Goal: Transaction & Acquisition: Purchase product/service

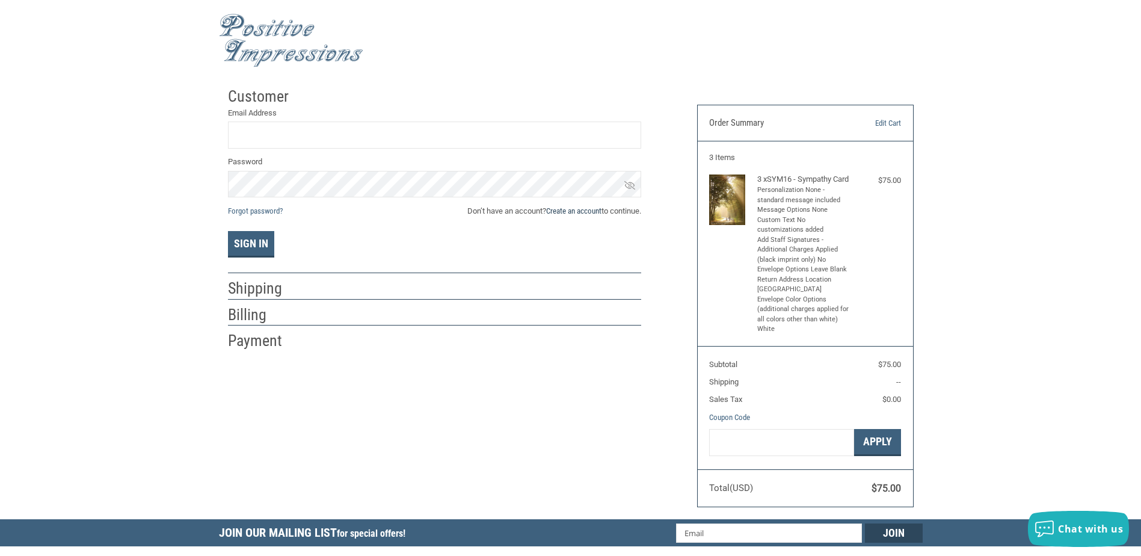
click at [591, 214] on link "Create an account" at bounding box center [573, 210] width 55 height 9
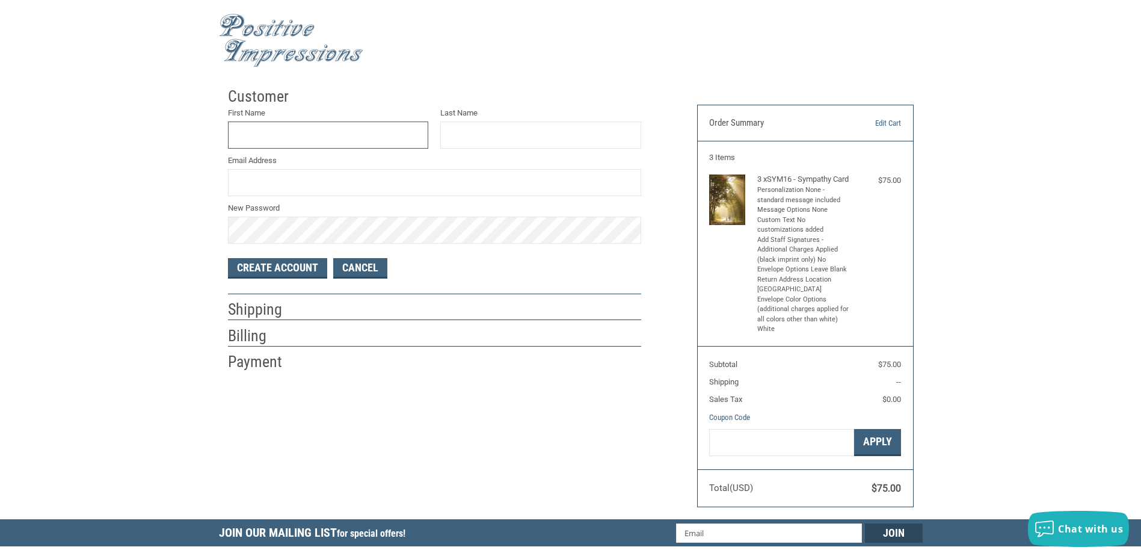
click at [386, 140] on input "First Name" at bounding box center [328, 135] width 201 height 27
type input "A"
type input "[PERSON_NAME]"
type input "[PERSON_NAME][EMAIL_ADDRESS][DOMAIN_NAME]"
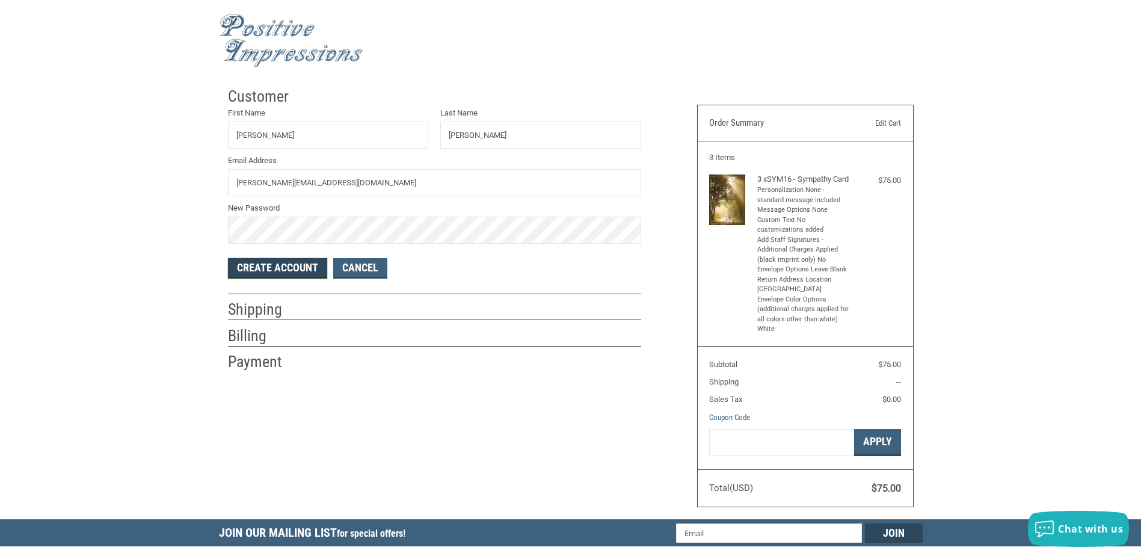
click at [289, 267] on button "Create Account" at bounding box center [277, 268] width 99 height 20
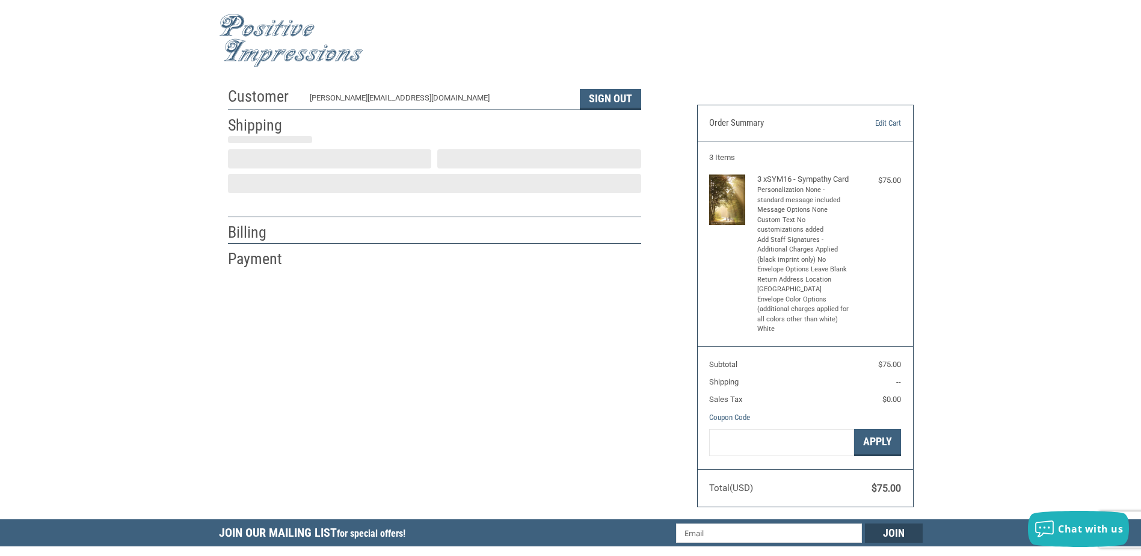
select select "US"
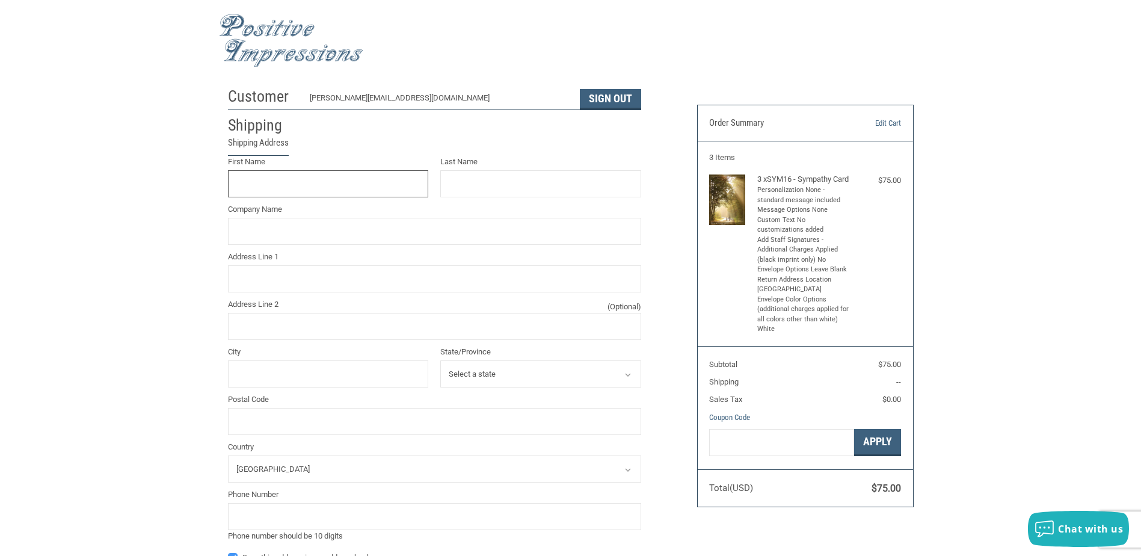
click at [360, 182] on input "First Name" at bounding box center [328, 183] width 201 height 27
type input "[PERSON_NAME]"
type input "[PERSON_NAME][GEOGRAPHIC_DATA]"
type input "[PERSON_NAME]"
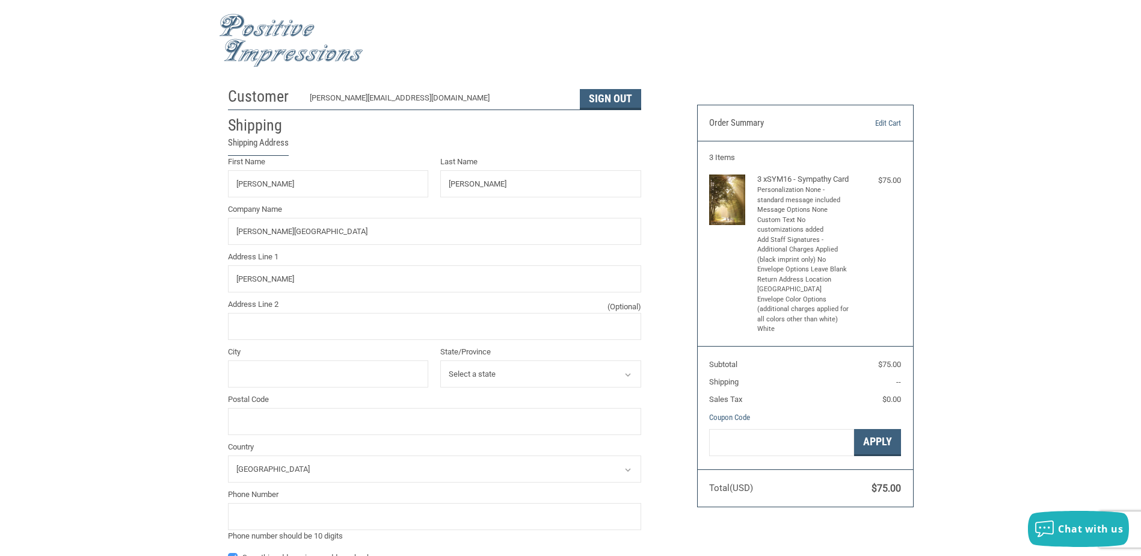
select select "[GEOGRAPHIC_DATA]"
type input "77336"
type input "2814760066"
drag, startPoint x: 330, startPoint y: 281, endPoint x: 227, endPoint y: 277, distance: 102.3
click at [228, 277] on input "[PERSON_NAME]" at bounding box center [434, 278] width 413 height 27
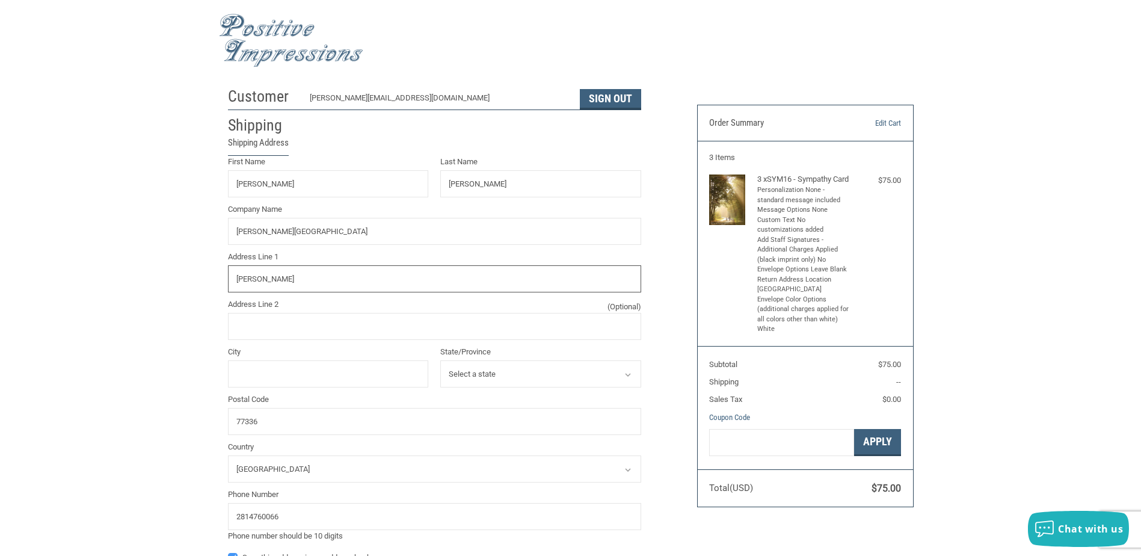
type input "[PERSON_NAME]"
type input "[STREET_ADDRESS][PERSON_NAME]"
type input "[GEOGRAPHIC_DATA]"
click at [102, 375] on div "Customer [EMAIL_ADDRESS][DOMAIN_NAME] Sign Out Shipping Shipping Address First …" at bounding box center [570, 456] width 1141 height 751
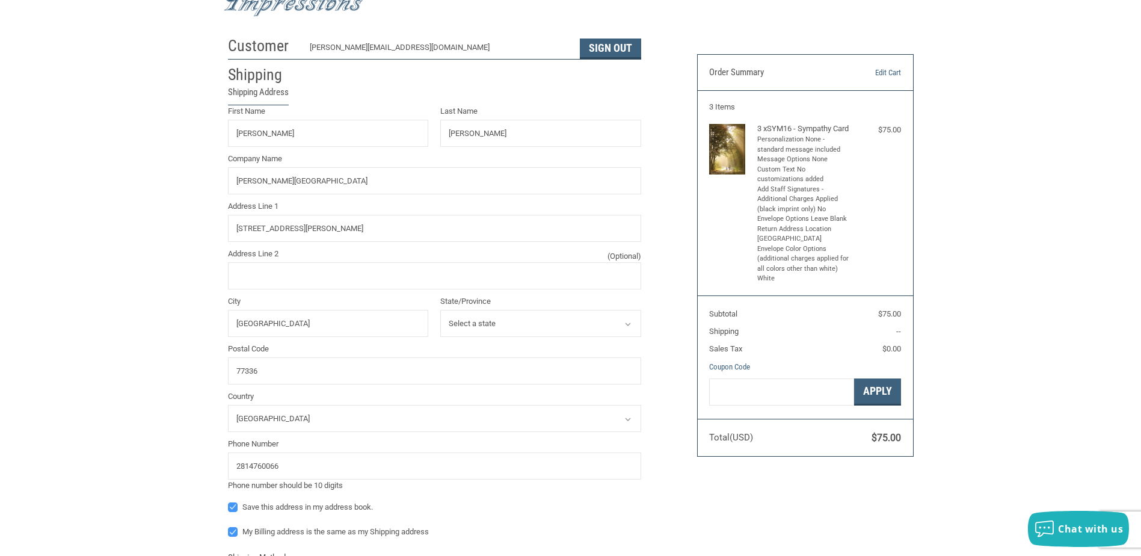
scroll to position [120, 0]
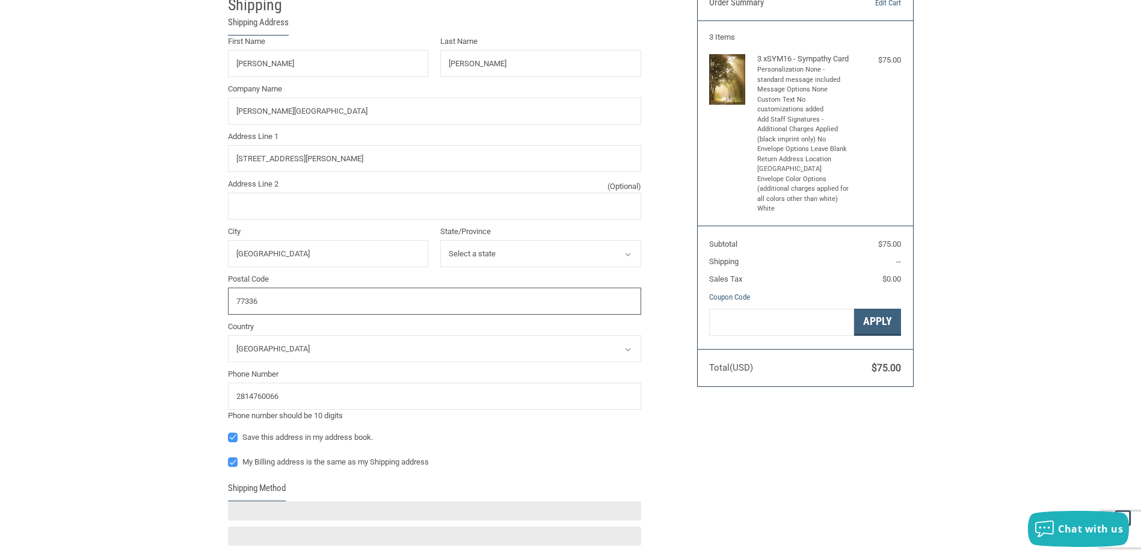
click at [277, 303] on input "77336" at bounding box center [434, 301] width 413 height 27
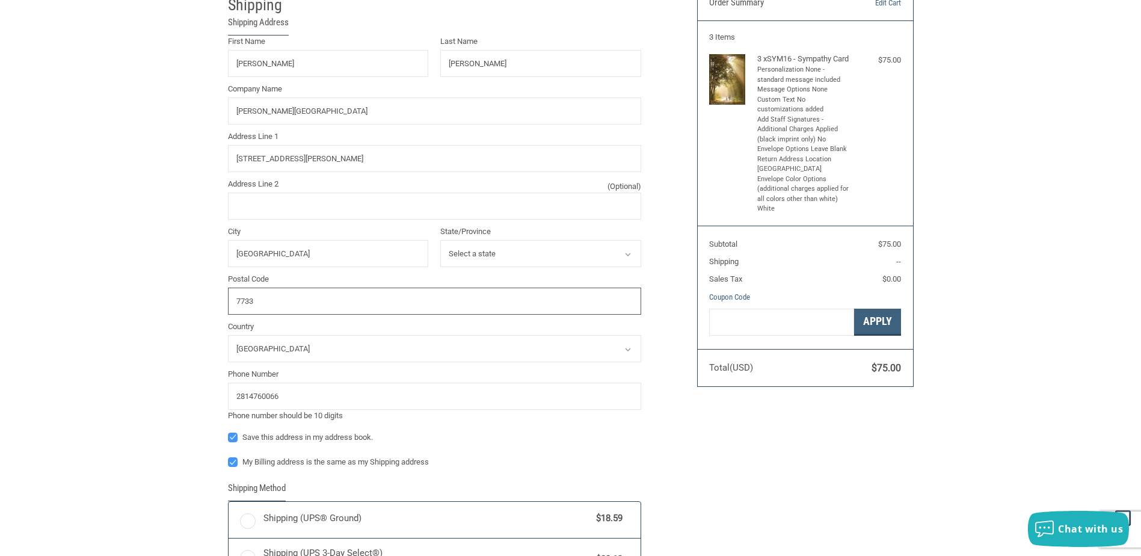
type input "773"
radio input "true"
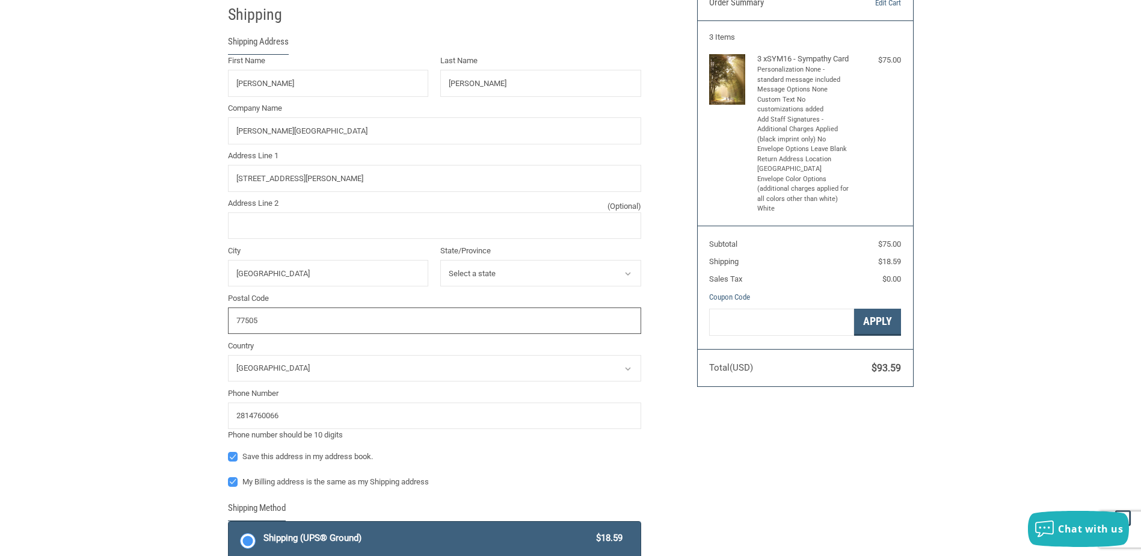
type input "77505"
click at [204, 338] on div "Customer [EMAIL_ADDRESS][DOMAIN_NAME] Sign Out Shipping Shipping Address First …" at bounding box center [570, 402] width 1141 height 883
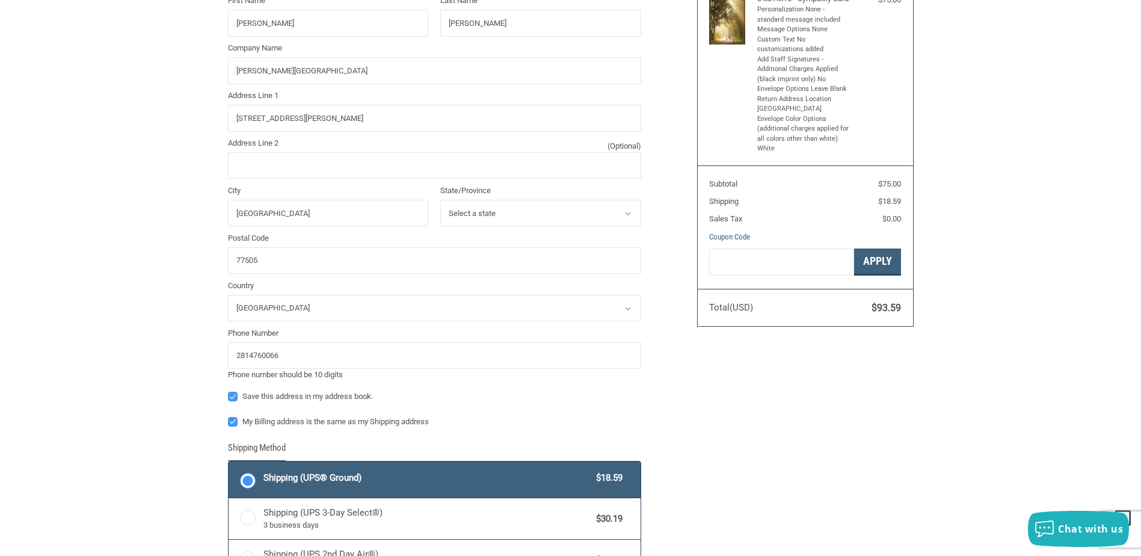
scroll to position [241, 0]
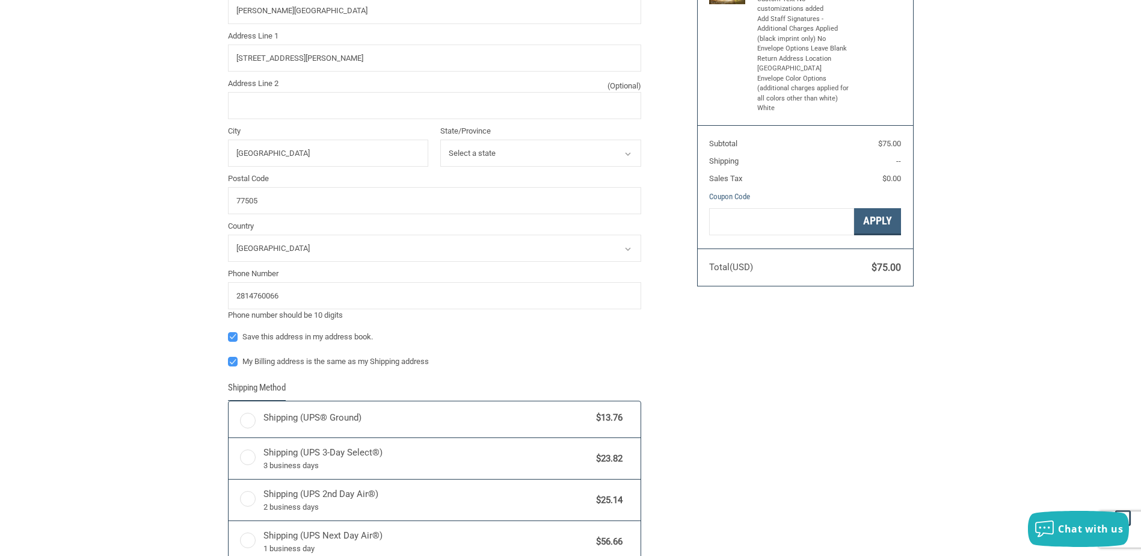
radio input "true"
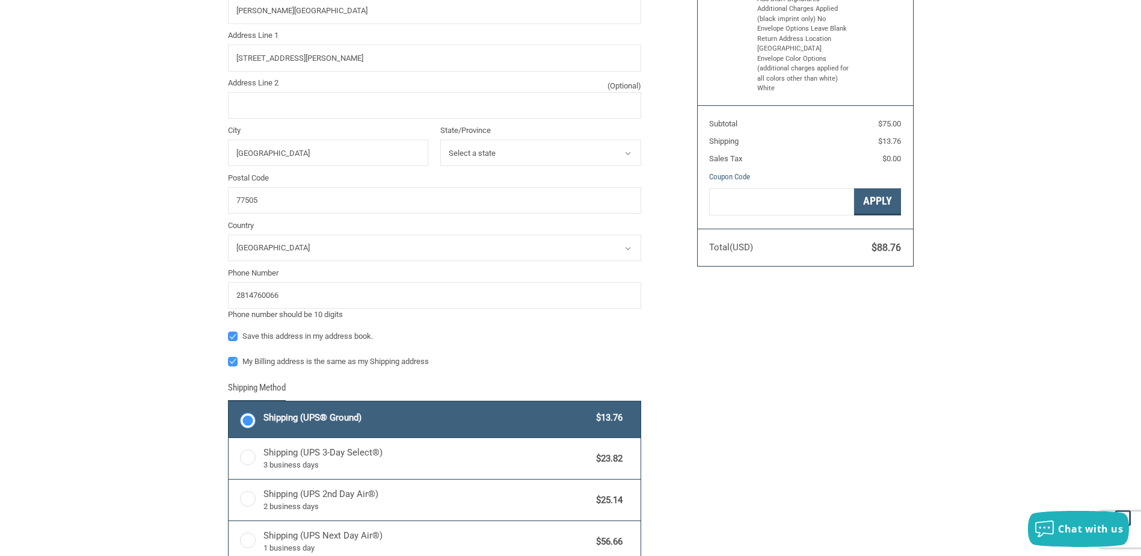
click at [177, 341] on div "Customer [EMAIL_ADDRESS][DOMAIN_NAME] Sign Out Shipping Shipping Address First …" at bounding box center [570, 282] width 1141 height 883
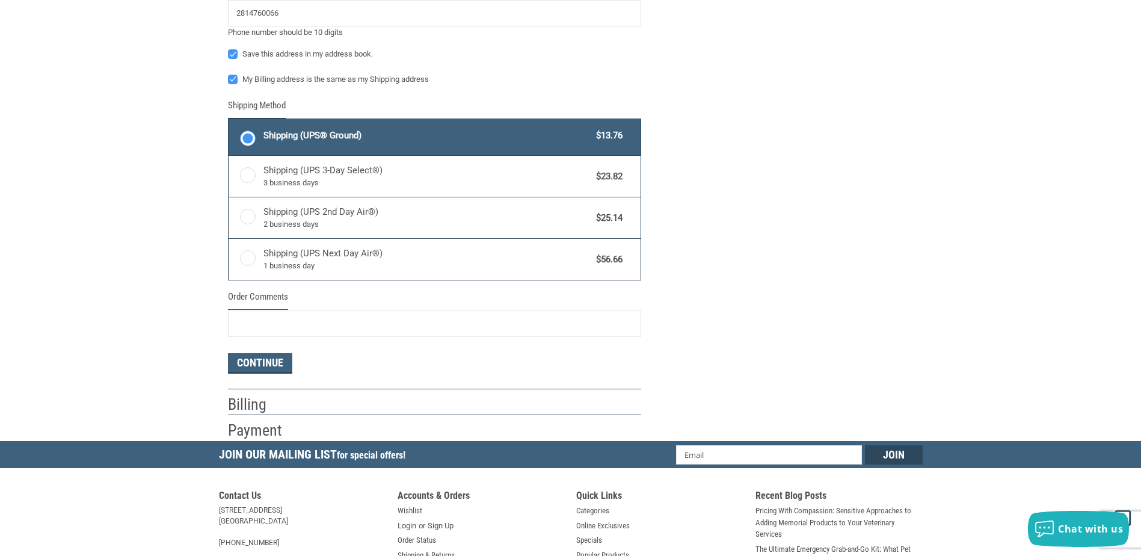
scroll to position [541, 0]
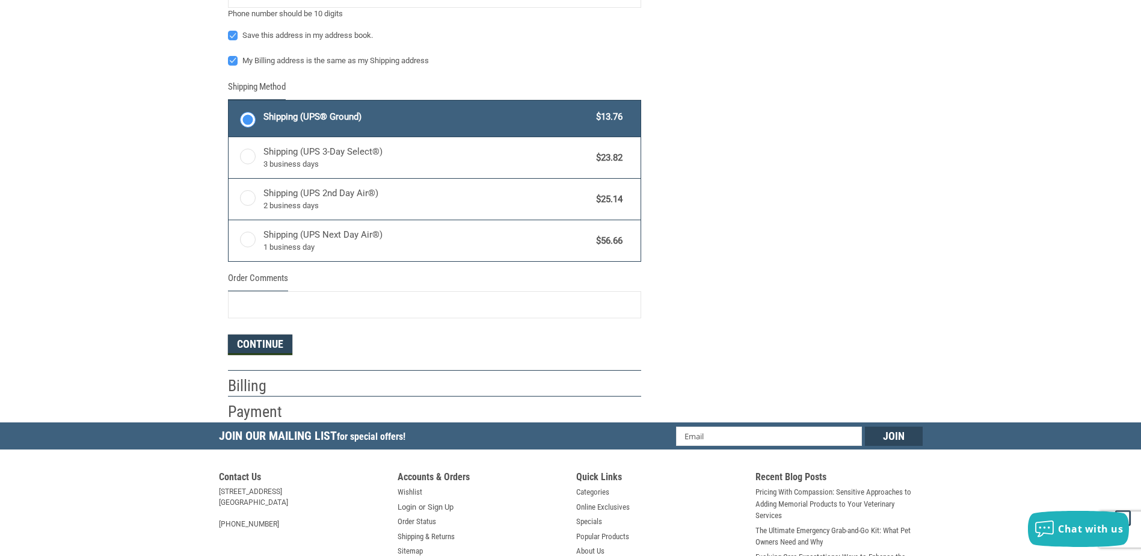
click at [262, 341] on button "Continue" at bounding box center [260, 345] width 64 height 20
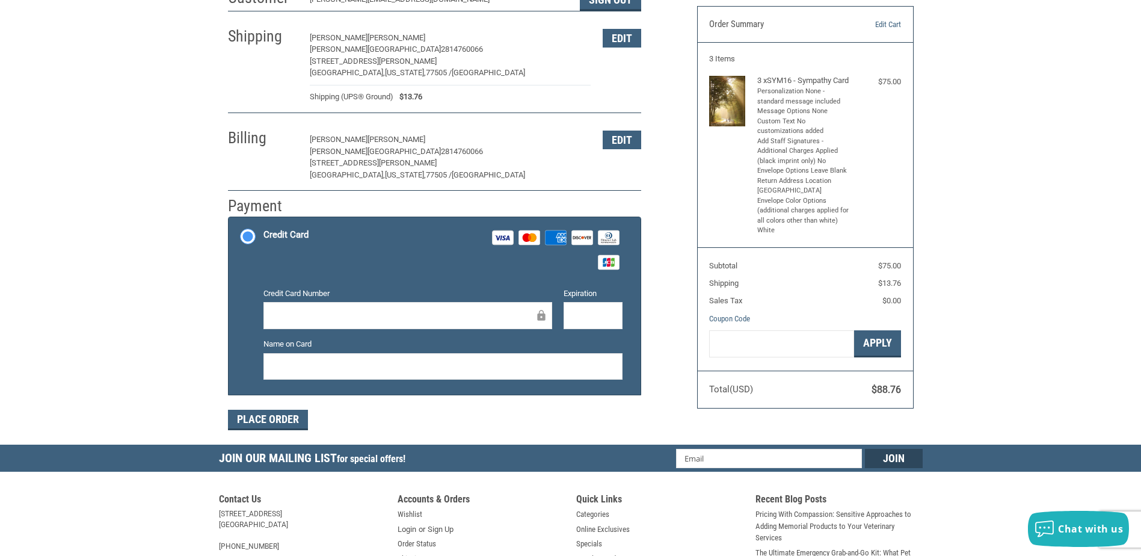
scroll to position [120, 0]
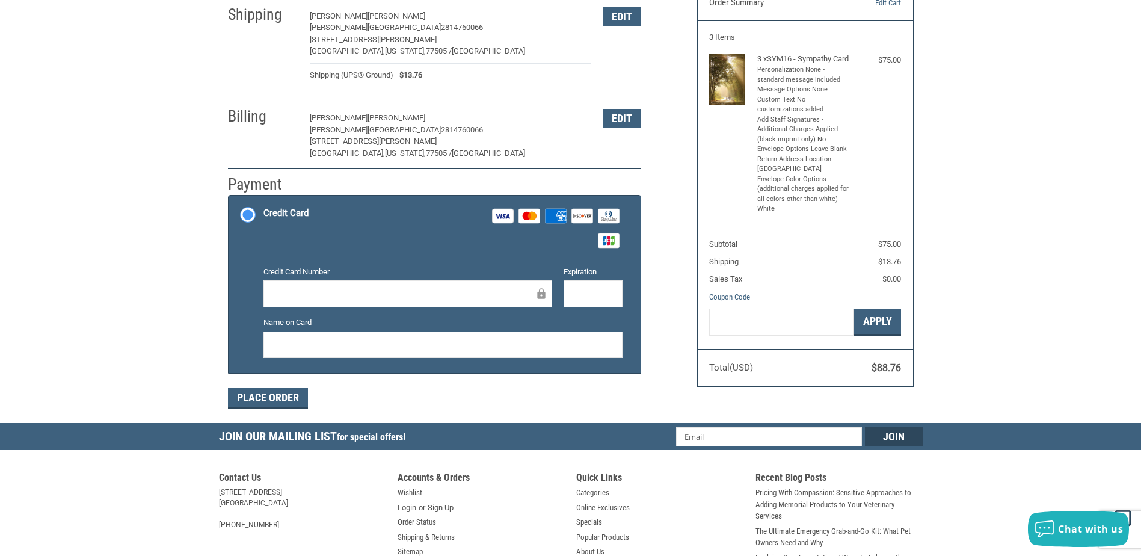
click at [316, 287] on iframe at bounding box center [403, 294] width 263 height 14
click at [570, 292] on div at bounding box center [593, 293] width 59 height 27
click at [253, 402] on button "Place Order" at bounding box center [268, 398] width 80 height 20
